Goal: Task Accomplishment & Management: Manage account settings

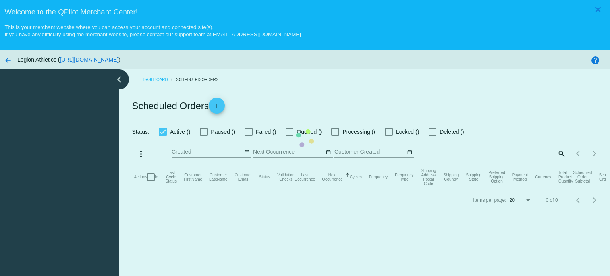
checkbox input "true"
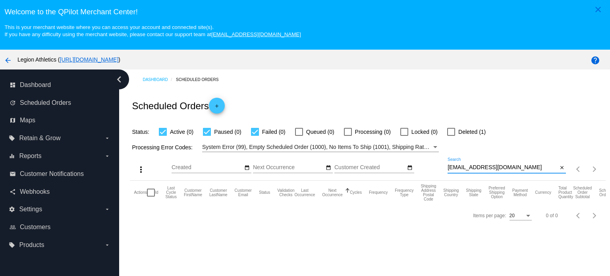
click at [476, 166] on input "[EMAIL_ADDRESS][DOMAIN_NAME]" at bounding box center [503, 168] width 110 height 6
paste input "rodriguezf1733"
type input "[EMAIL_ADDRESS][DOMAIN_NAME]"
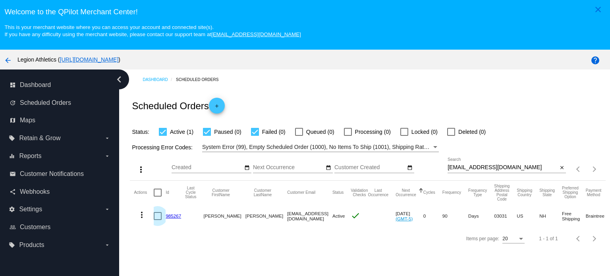
click at [159, 216] on div at bounding box center [158, 216] width 8 height 8
click at [158, 220] on input "checkbox" at bounding box center [157, 220] width 0 height 0
checkbox input "true"
click at [143, 217] on mat-icon "more_vert" at bounding box center [142, 215] width 10 height 10
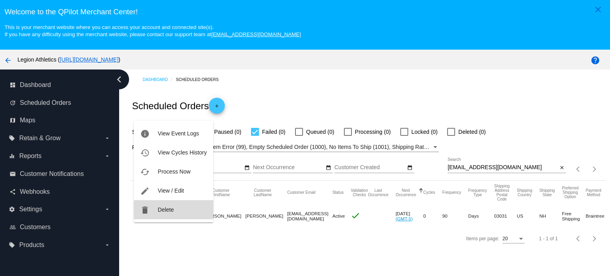
click at [175, 213] on button "delete Delete" at bounding box center [173, 209] width 79 height 19
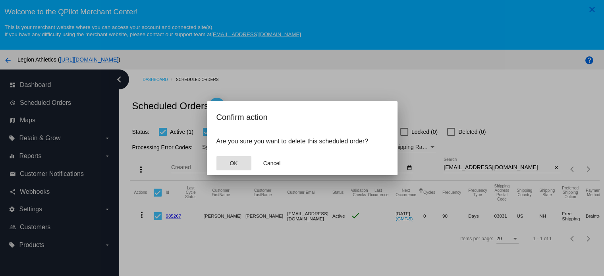
click at [230, 162] on span "OK" at bounding box center [234, 163] width 8 height 6
